Goal: Task Accomplishment & Management: Complete application form

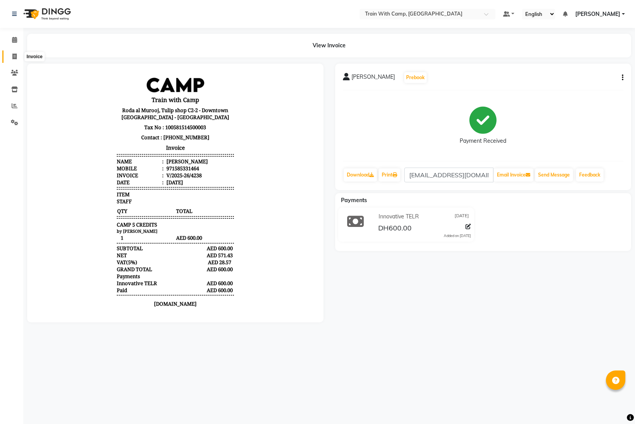
click at [17, 55] on span at bounding box center [15, 56] width 14 height 9
select select "service"
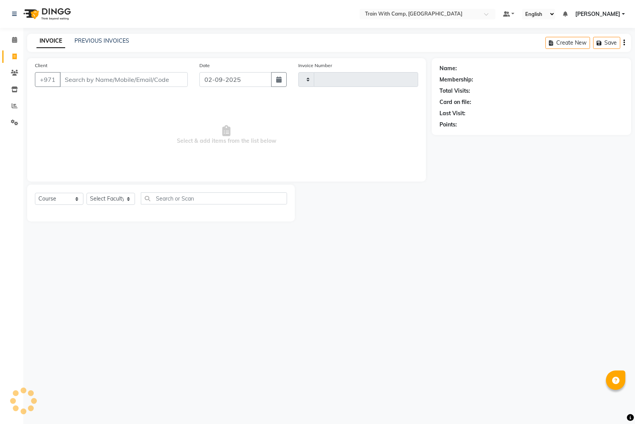
type input "4239"
select select "910"
click at [114, 80] on input "Client" at bounding box center [124, 79] width 128 height 15
select select "14965"
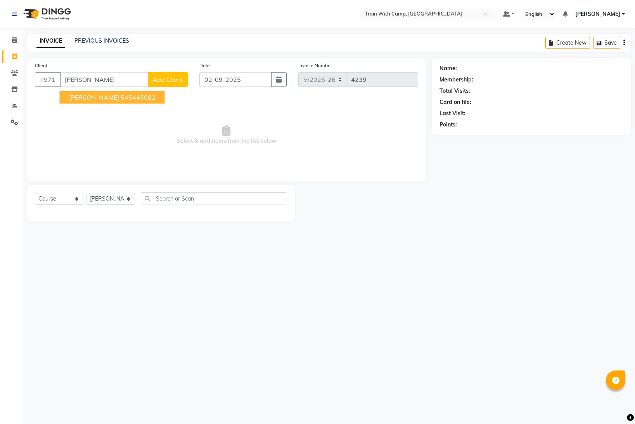
drag, startPoint x: 126, startPoint y: 98, endPoint x: 151, endPoint y: 98, distance: 24.8
click at [127, 98] on ngb-highlight "545445082" at bounding box center [138, 97] width 35 height 8
type input "545445082"
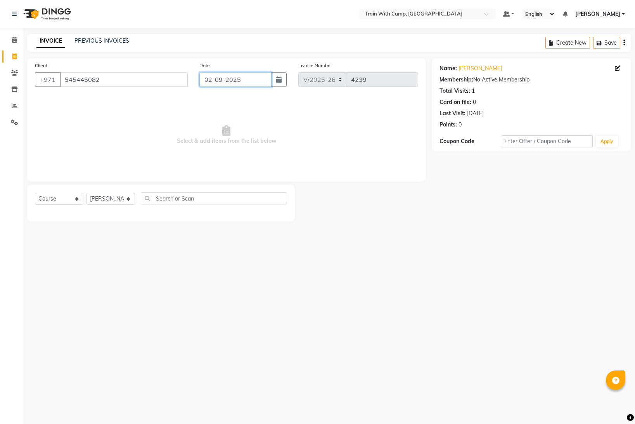
drag, startPoint x: 244, startPoint y: 80, endPoint x: 244, endPoint y: 86, distance: 5.8
click at [244, 81] on input "02-09-2025" at bounding box center [235, 79] width 72 height 15
select select "9"
select select "2025"
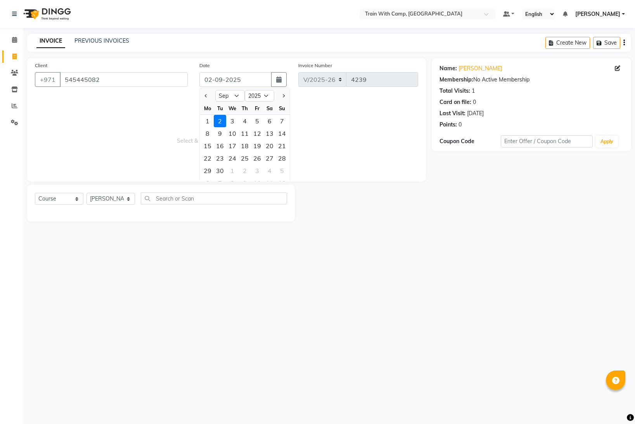
drag, startPoint x: 209, startPoint y: 120, endPoint x: 229, endPoint y: 122, distance: 20.3
click at [209, 120] on div "1" at bounding box center [207, 121] width 12 height 12
type input "[DATE]"
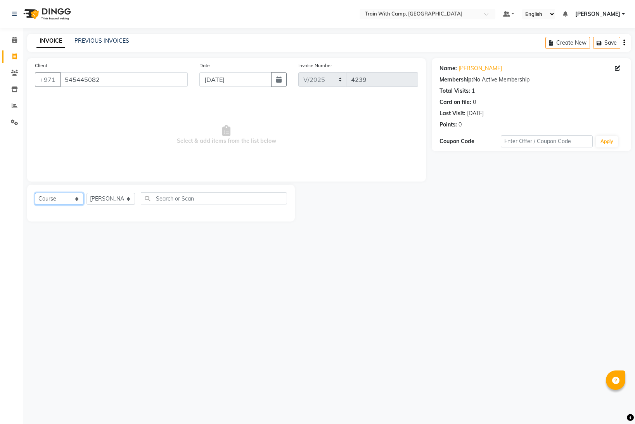
click at [73, 199] on select "Select Course Product Membership Package Voucher Prepaid Gift Card" at bounding box center [59, 199] width 48 height 12
select select "package"
click at [35, 193] on select "Select Course Product Membership Package Voucher Prepaid Gift Card" at bounding box center [59, 199] width 48 height 12
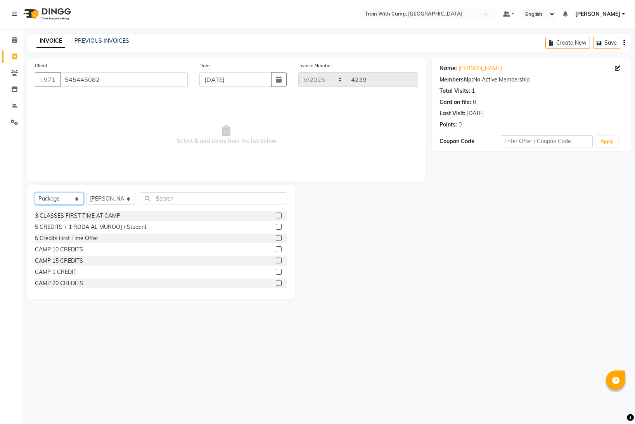
scroll to position [26, 0]
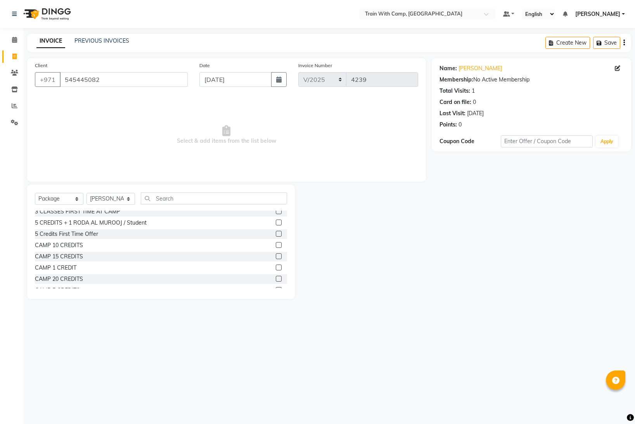
click at [279, 268] on label at bounding box center [279, 267] width 6 height 6
click at [279, 268] on input "checkbox" at bounding box center [278, 267] width 5 height 5
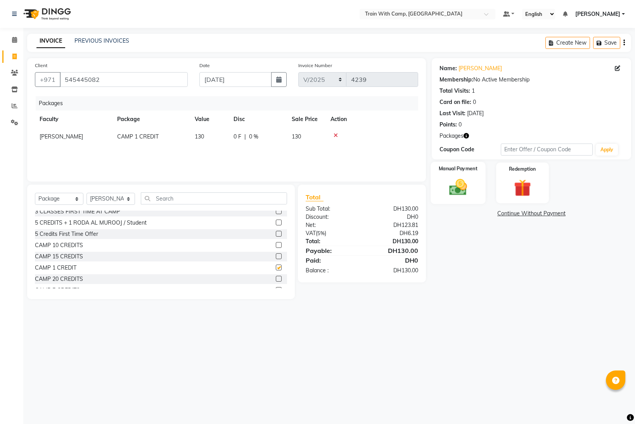
checkbox input "false"
click at [451, 187] on img at bounding box center [458, 187] width 29 height 21
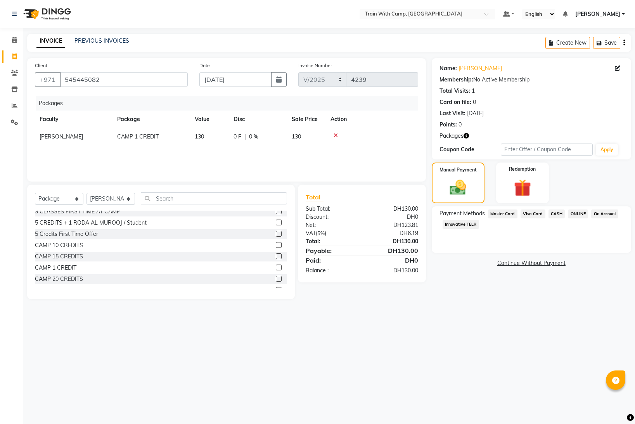
click at [468, 227] on span "Innovative TELR" at bounding box center [460, 224] width 36 height 9
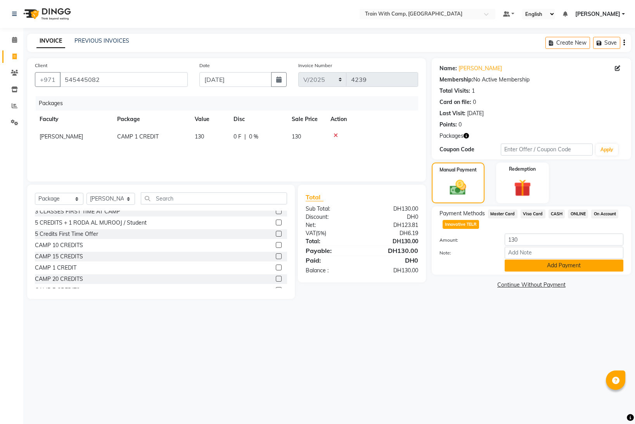
click at [532, 264] on button "Add Payment" at bounding box center [564, 265] width 119 height 12
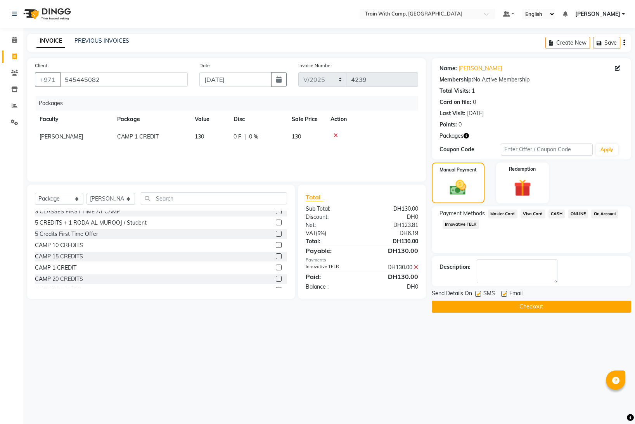
drag, startPoint x: 478, startPoint y: 295, endPoint x: 488, endPoint y: 295, distance: 10.5
click at [479, 295] on label at bounding box center [478, 294] width 6 height 6
click at [479, 295] on input "checkbox" at bounding box center [477, 294] width 5 height 5
checkbox input "false"
click at [505, 297] on div at bounding box center [503, 295] width 5 height 8
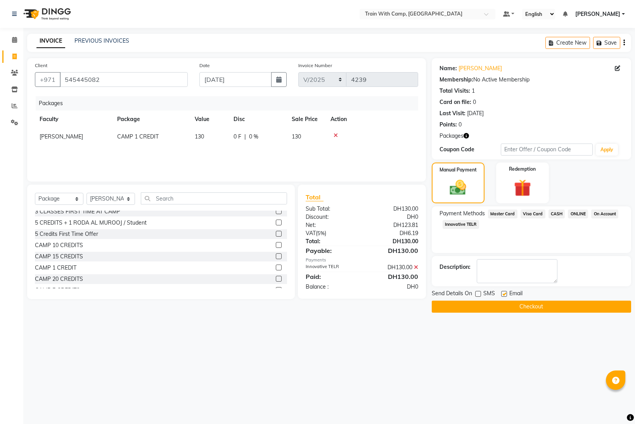
drag, startPoint x: 504, startPoint y: 292, endPoint x: 503, endPoint y: 298, distance: 5.9
click at [504, 292] on label at bounding box center [504, 294] width 6 height 6
click at [504, 292] on input "checkbox" at bounding box center [503, 294] width 5 height 5
checkbox input "false"
click at [501, 302] on button "Checkout" at bounding box center [531, 307] width 199 height 12
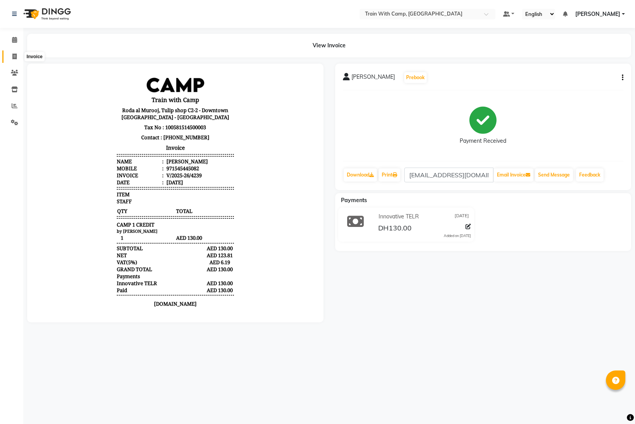
click at [16, 55] on icon at bounding box center [14, 57] width 4 height 6
select select "service"
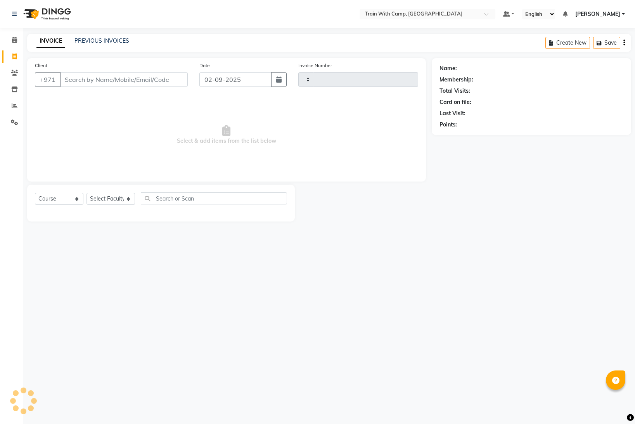
type input "4240"
select select "910"
select select "14965"
click at [95, 38] on link "PREVIOUS INVOICES" at bounding box center [101, 40] width 55 height 7
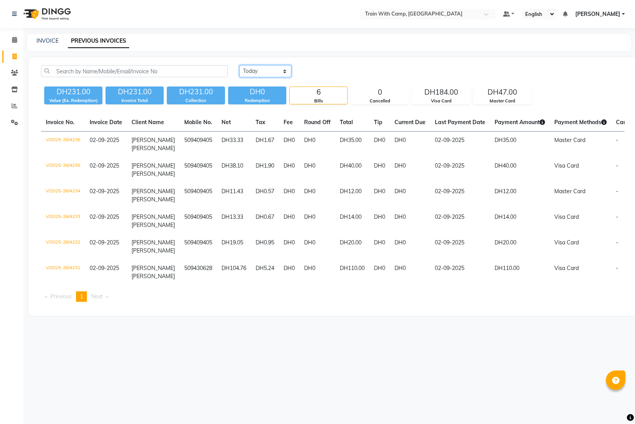
click at [280, 68] on select "[DATE] [DATE] Custom Range" at bounding box center [265, 71] width 52 height 12
select select "range"
click at [239, 65] on select "[DATE] [DATE] Custom Range" at bounding box center [265, 71] width 52 height 12
click at [334, 71] on input "02-09-2025" at bounding box center [328, 71] width 54 height 11
select select "9"
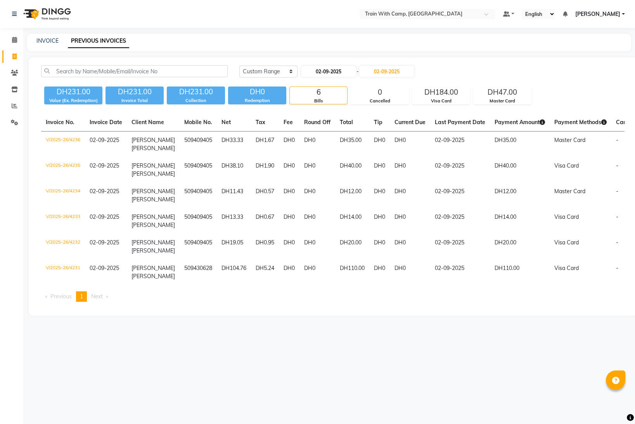
select select "2025"
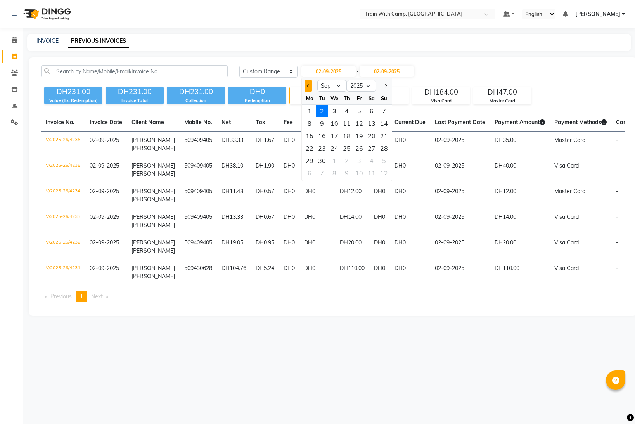
click at [308, 87] on button "Previous month" at bounding box center [308, 86] width 7 height 12
select select "8"
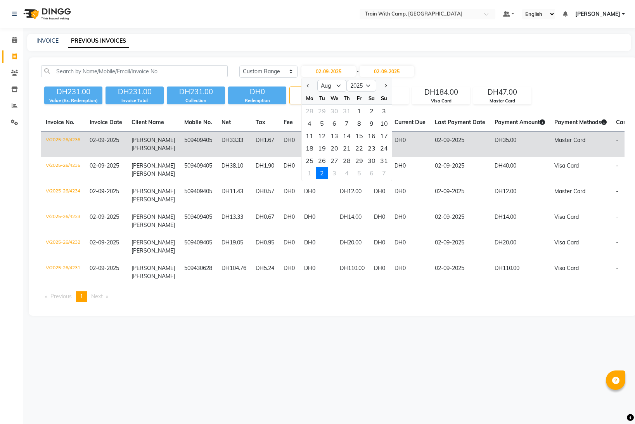
drag, startPoint x: 385, startPoint y: 160, endPoint x: 385, endPoint y: 149, distance: 10.5
click at [385, 160] on div "31" at bounding box center [384, 160] width 12 height 12
type input "[DATE]"
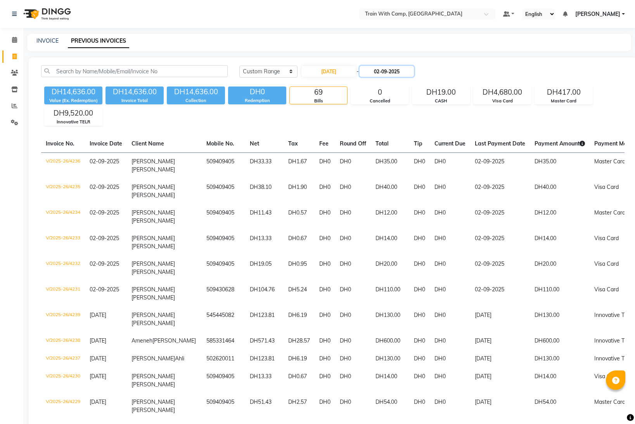
click at [396, 71] on input "02-09-2025" at bounding box center [387, 71] width 54 height 11
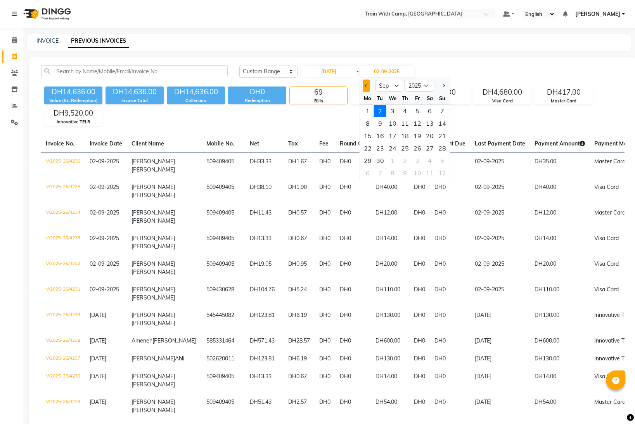
click at [363, 86] on button "Previous month" at bounding box center [366, 86] width 7 height 12
select select "8"
click at [443, 160] on div "31" at bounding box center [442, 160] width 12 height 12
type input "[DATE]"
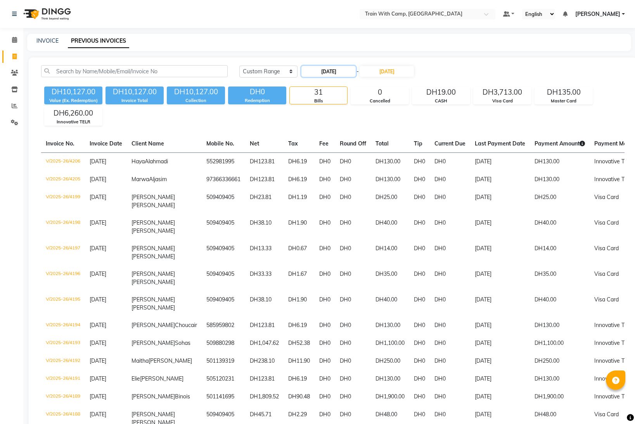
click at [335, 69] on input "[DATE]" at bounding box center [328, 71] width 54 height 11
select select "8"
select select "2025"
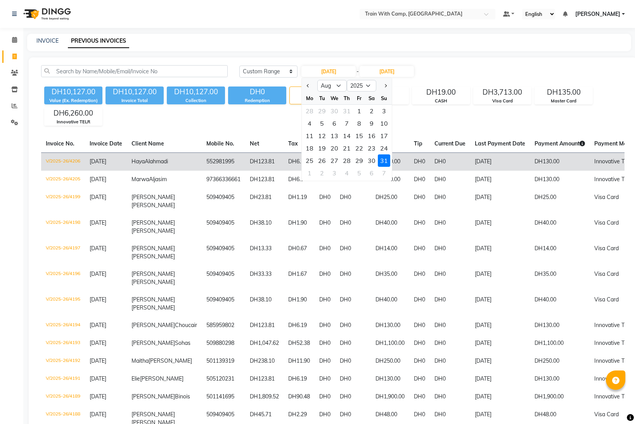
drag, startPoint x: 309, startPoint y: 173, endPoint x: 313, endPoint y: 171, distance: 4.2
click at [309, 173] on div "1" at bounding box center [309, 173] width 12 height 12
type input "[DATE]"
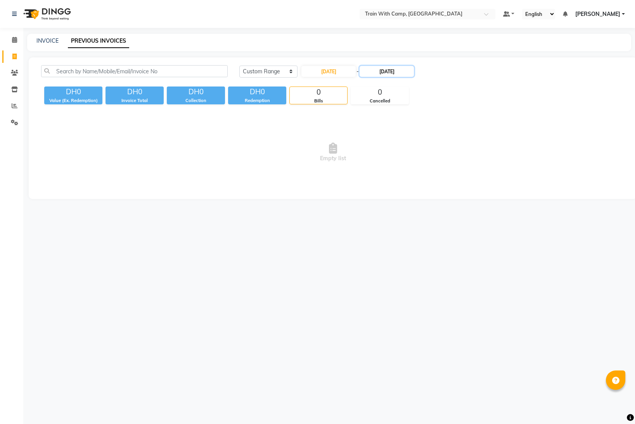
drag, startPoint x: 388, startPoint y: 72, endPoint x: 384, endPoint y: 75, distance: 5.2
click at [387, 72] on input "[DATE]" at bounding box center [387, 71] width 54 height 11
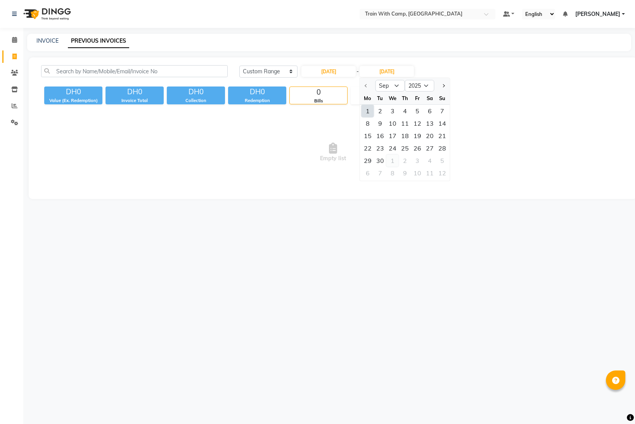
click at [395, 162] on div "1" at bounding box center [392, 160] width 12 height 12
type input "[DATE]"
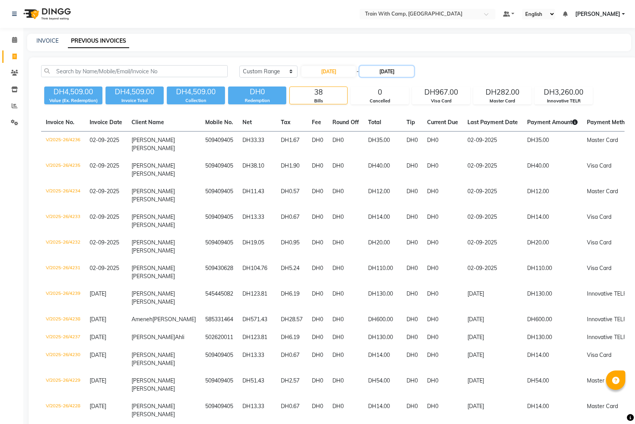
drag, startPoint x: 380, startPoint y: 68, endPoint x: 379, endPoint y: 75, distance: 7.0
click at [379, 69] on input "[DATE]" at bounding box center [387, 71] width 54 height 11
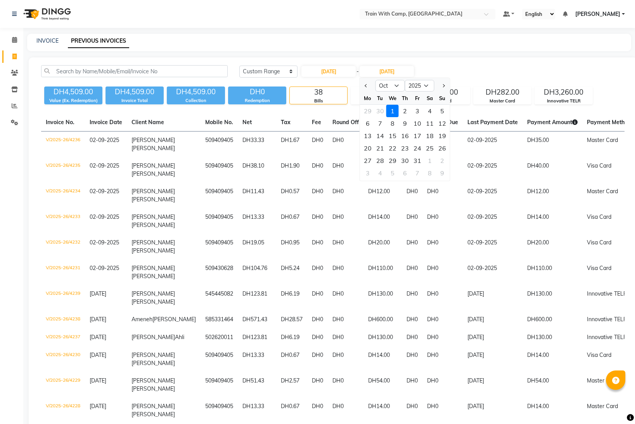
drag, startPoint x: 365, startPoint y: 85, endPoint x: 367, endPoint y: 90, distance: 4.9
click at [365, 86] on button "Previous month" at bounding box center [366, 86] width 7 height 12
select select "9"
click at [369, 111] on div "1" at bounding box center [367, 111] width 12 height 12
type input "[DATE]"
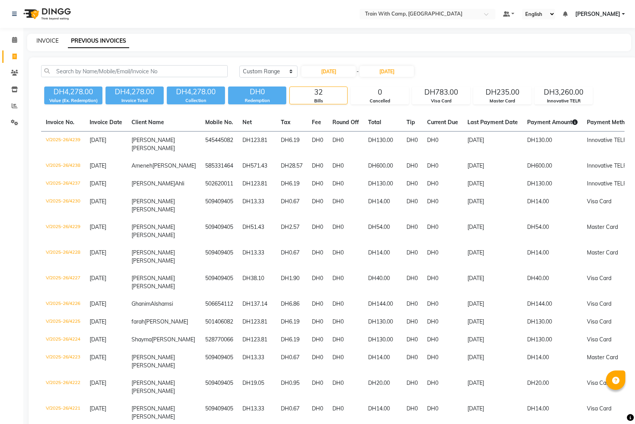
click at [54, 38] on link "INVOICE" at bounding box center [47, 40] width 22 height 7
select select "service"
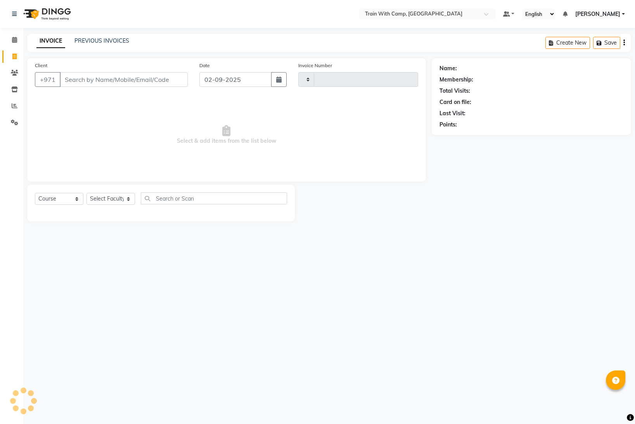
type input "4240"
select select "910"
select select "14965"
click at [612, 15] on span "[PERSON_NAME]" at bounding box center [597, 14] width 45 height 8
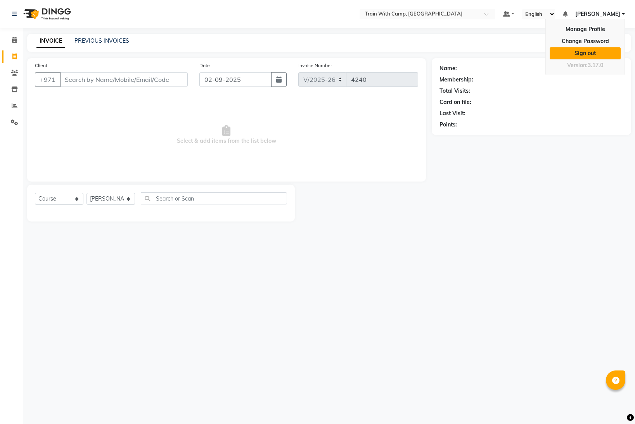
click at [601, 55] on link "Sign out" at bounding box center [585, 53] width 71 height 12
